Goal: Transaction & Acquisition: Purchase product/service

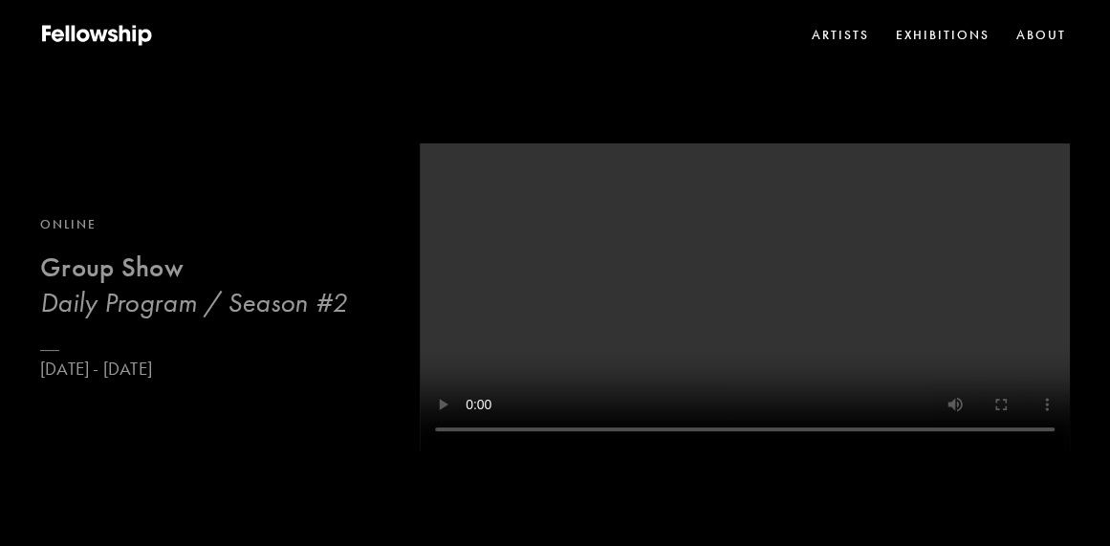
click at [336, 306] on h3 "Daily Program / Season #2" at bounding box center [193, 302] width 307 height 34
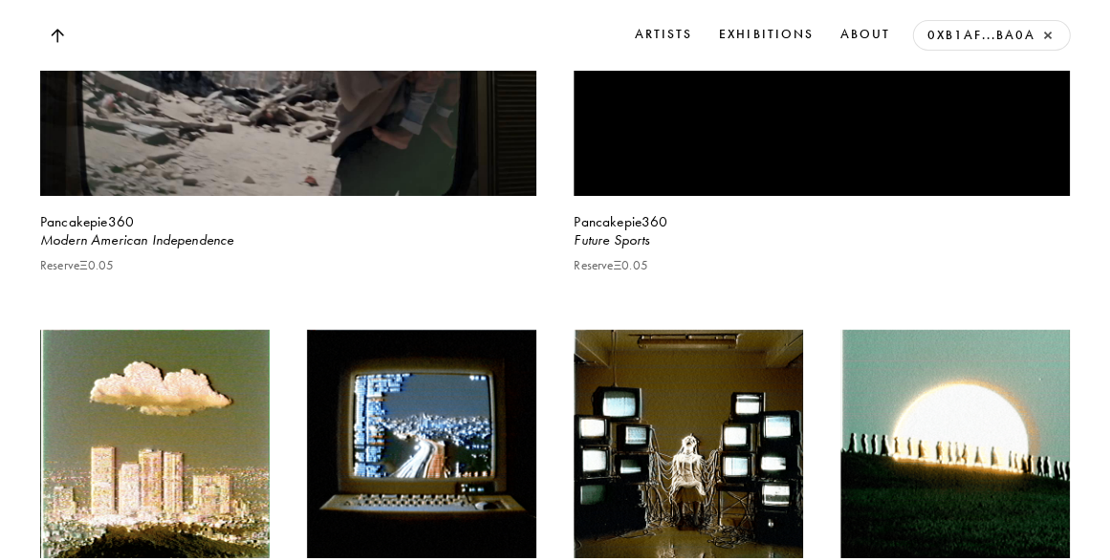
scroll to position [18921, 0]
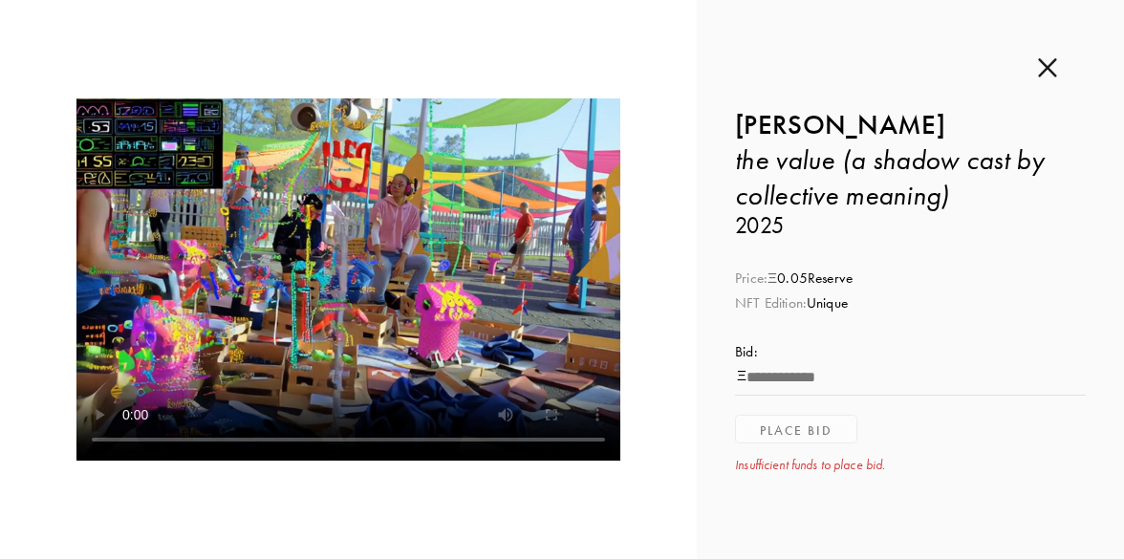
scroll to position [24774, 0]
click at [348, 291] on video at bounding box center [348, 279] width 544 height 362
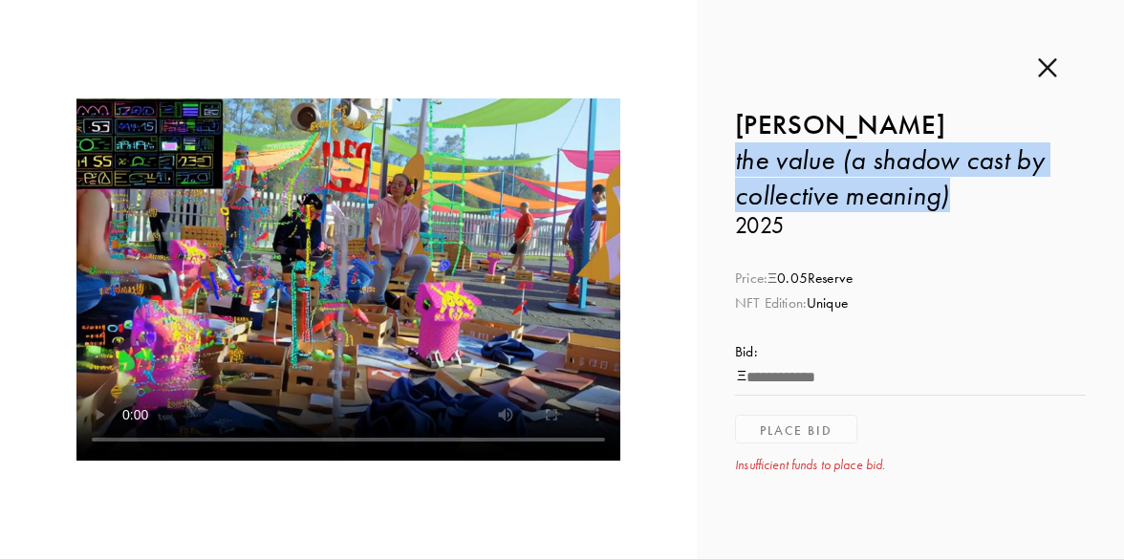
copy icon "the value (a shadow cast by collective meaning)"
drag, startPoint x: 941, startPoint y: 186, endPoint x: 728, endPoint y: 148, distance: 216.6
click at [735, 148] on h1 "the value (a shadow cast by collective meaning)" at bounding box center [910, 177] width 351 height 70
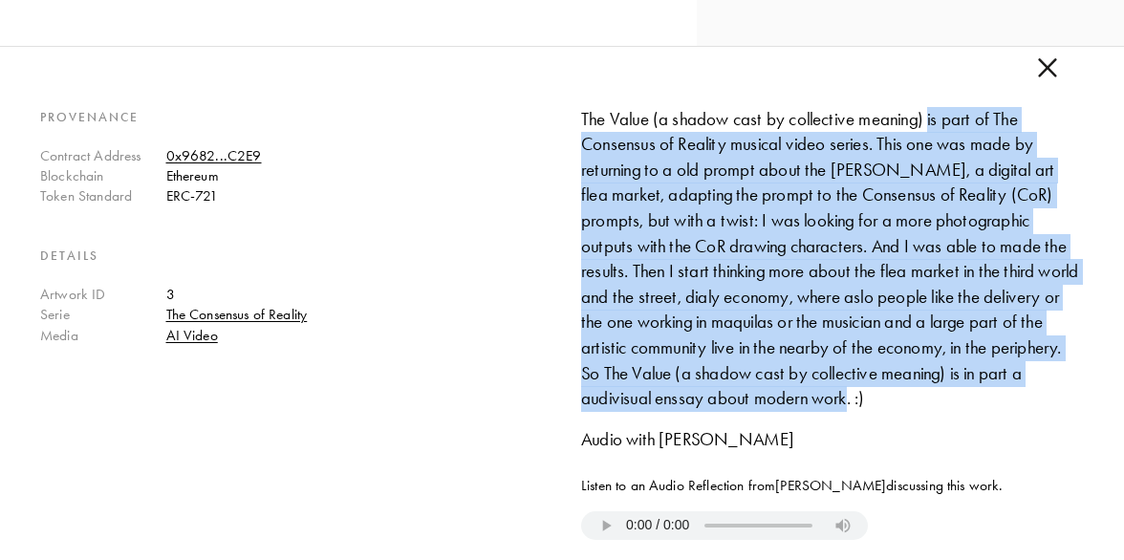
copy div "is part of The Consensus of Reality musical video series. This one was made by …"
drag, startPoint x: 927, startPoint y: 114, endPoint x: 954, endPoint y: 402, distance: 290.0
click at [954, 402] on div "The Value (a shadow cast by collective meaning) is part of The Consensus of Rea…" at bounding box center [832, 259] width 503 height 305
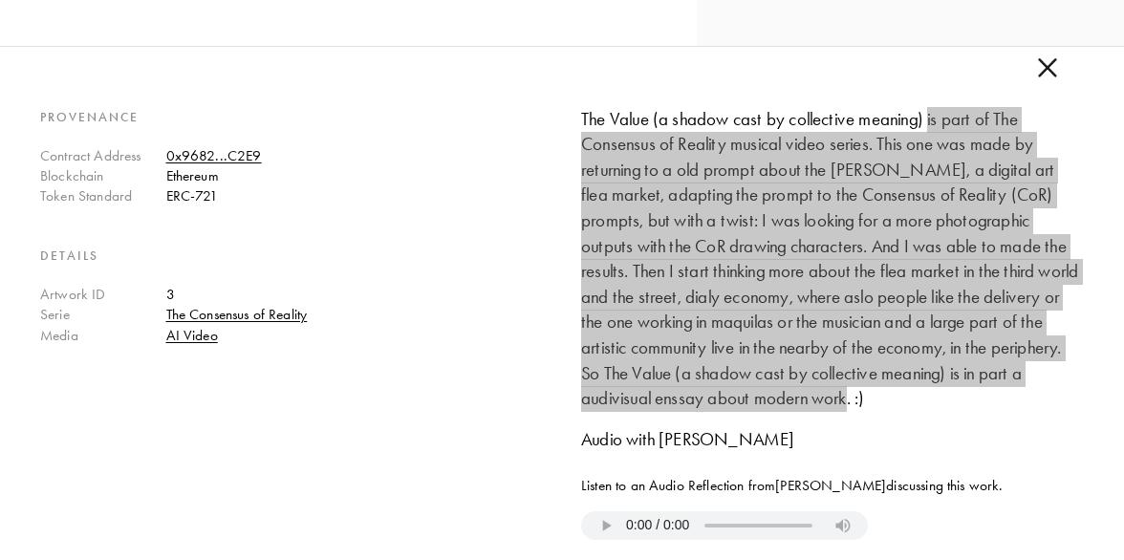
scroll to position [24826, 0]
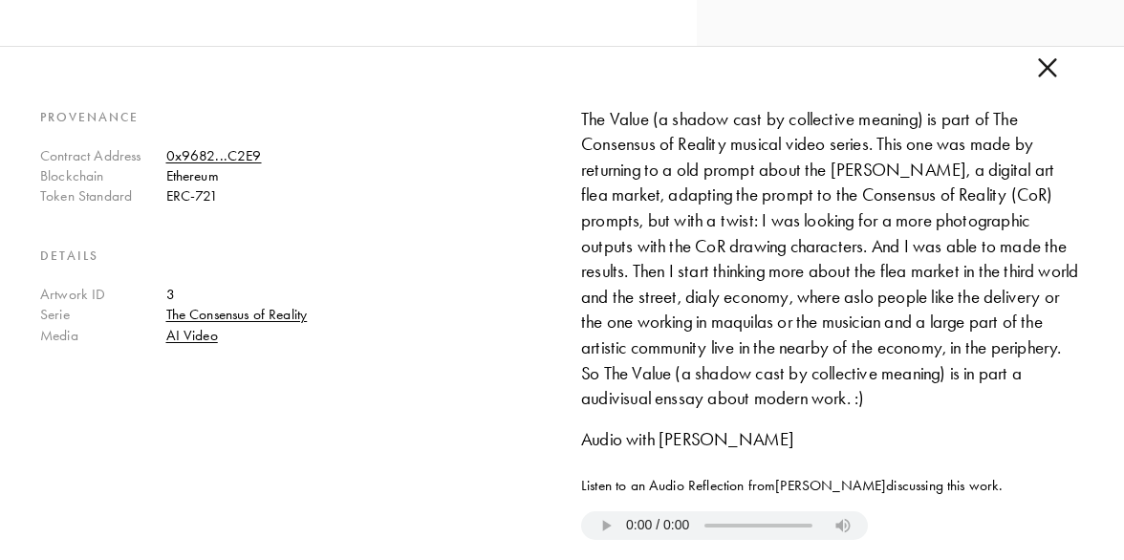
click at [581, 114] on div "The Value (a shadow cast by collective meaning) is part of The Consensus of Rea…" at bounding box center [832, 259] width 503 height 305
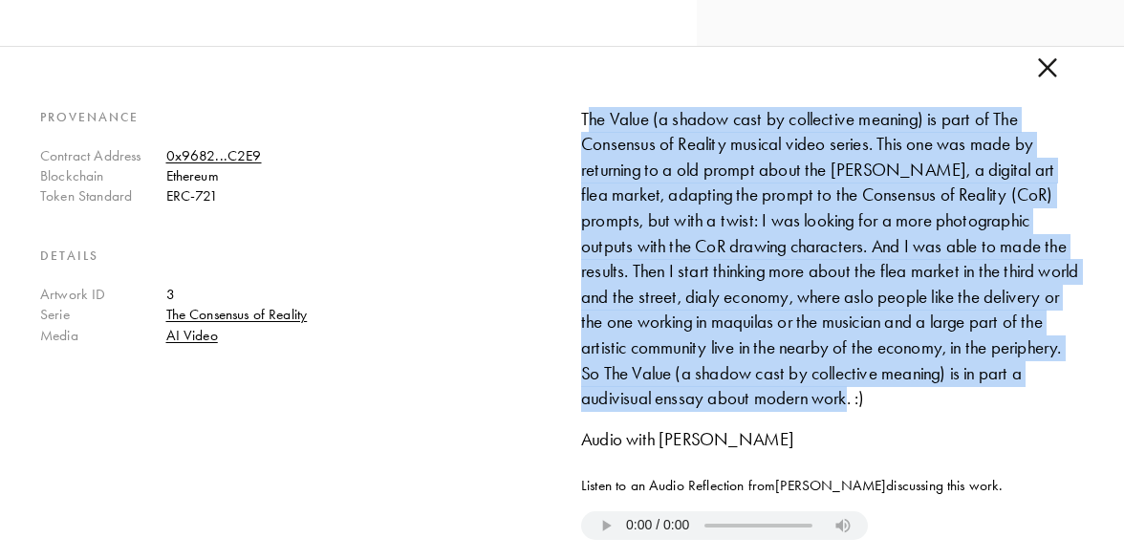
copy div "he Value (a shadow cast by collective meaning) is part of The Consensus of Real…"
drag, startPoint x: 577, startPoint y: 114, endPoint x: 941, endPoint y: 406, distance: 466.4
click at [941, 406] on div "The Value (a shadow cast by collective meaning) is part of The Consensus of Rea…" at bounding box center [832, 259] width 503 height 305
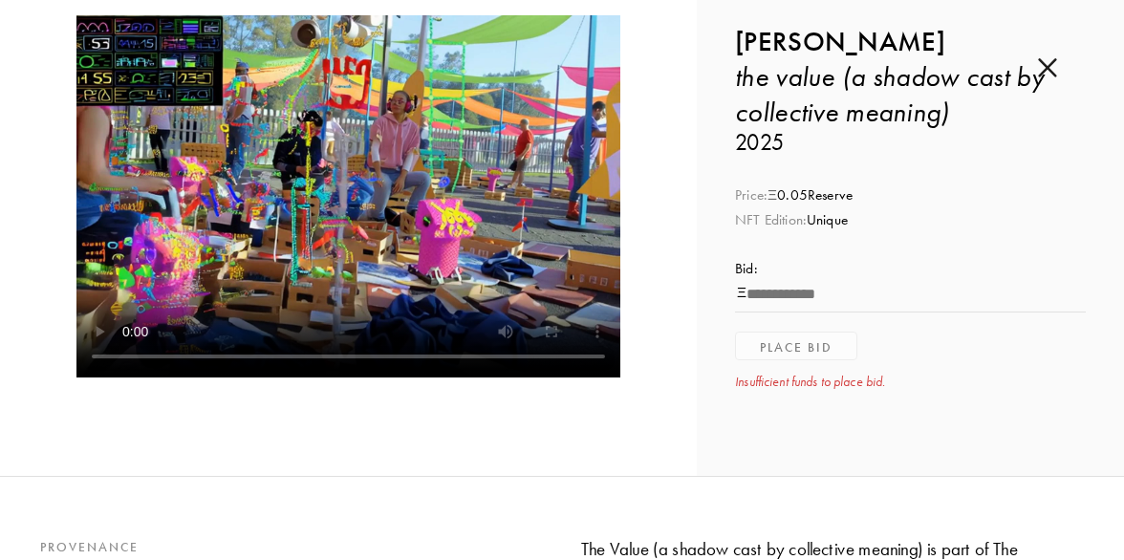
copy div "Ξ 0.05 Reserve"
drag, startPoint x: 822, startPoint y: 191, endPoint x: 759, endPoint y: 190, distance: 63.1
click at [759, 190] on div "Price: Ξ 0.05 Reserve" at bounding box center [910, 195] width 351 height 20
